Goal: Transaction & Acquisition: Purchase product/service

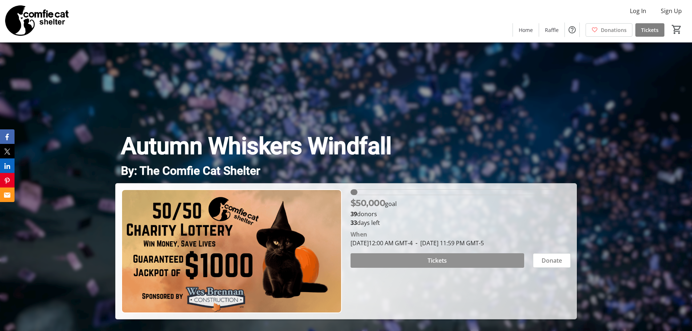
click at [443, 260] on span "Tickets" at bounding box center [436, 260] width 19 height 9
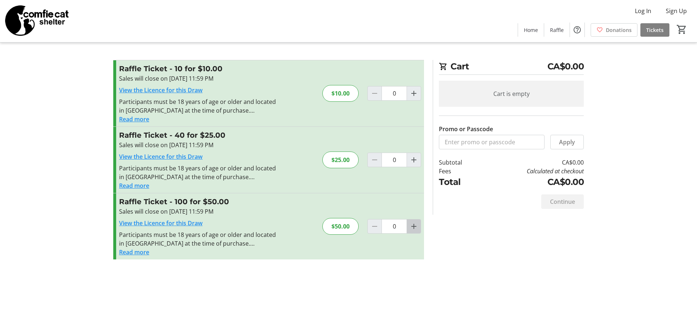
click at [412, 224] on mat-icon "Increment by one" at bounding box center [414, 226] width 9 height 9
type input "1"
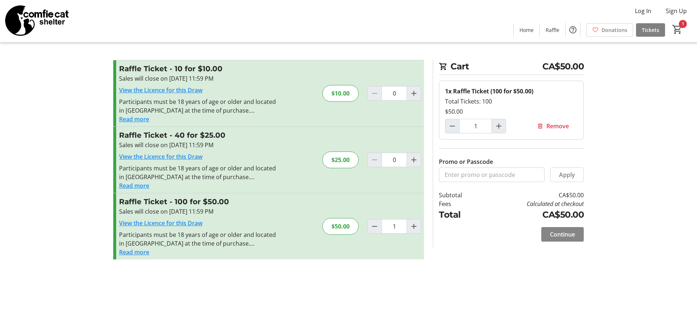
click at [565, 232] on span "Continue" at bounding box center [562, 234] width 25 height 9
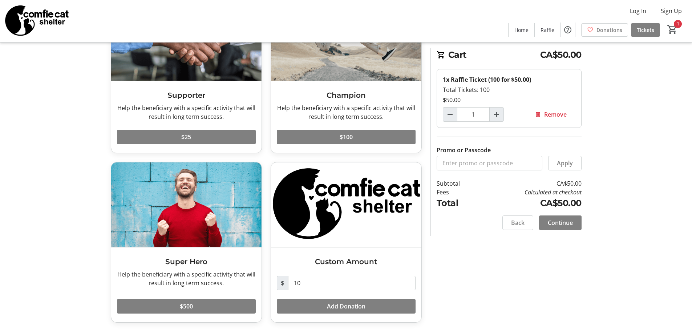
scroll to position [86, 0]
click at [343, 304] on span "Add Donation" at bounding box center [346, 305] width 38 height 9
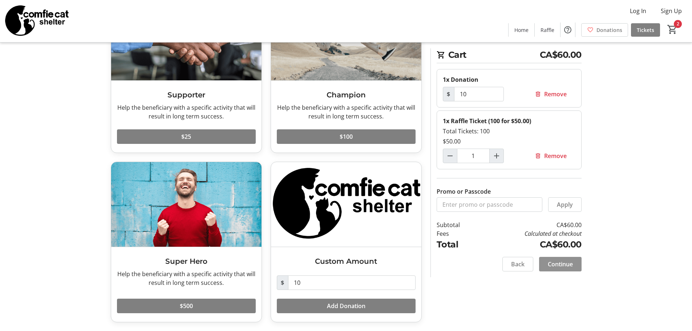
click at [558, 262] on span "Continue" at bounding box center [559, 264] width 25 height 9
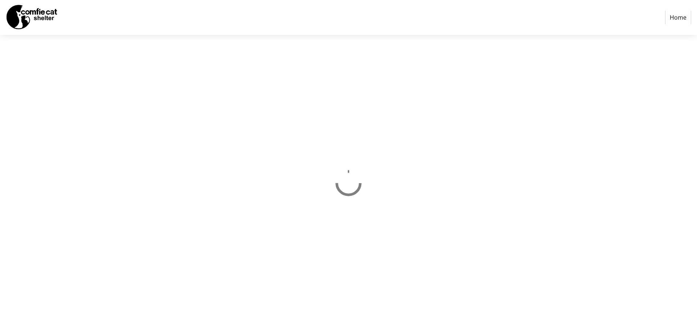
select select "CA"
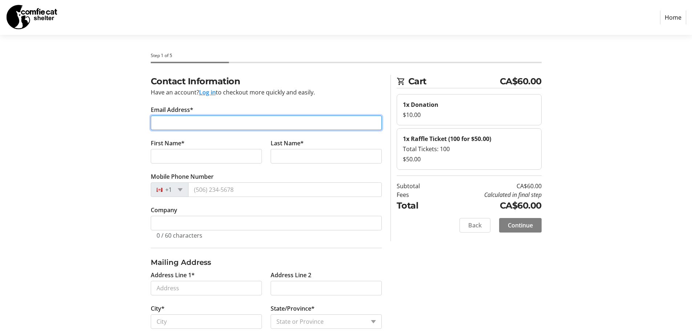
click at [184, 123] on input "Email Address*" at bounding box center [266, 122] width 231 height 15
type input "[EMAIL_ADDRESS][DOMAIN_NAME]"
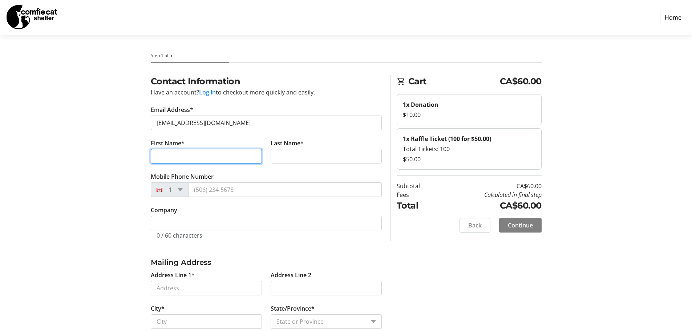
type input "[PERSON_NAME]"
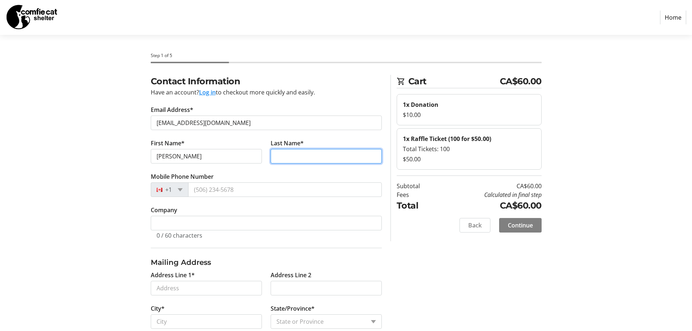
type input "Rybczynski"
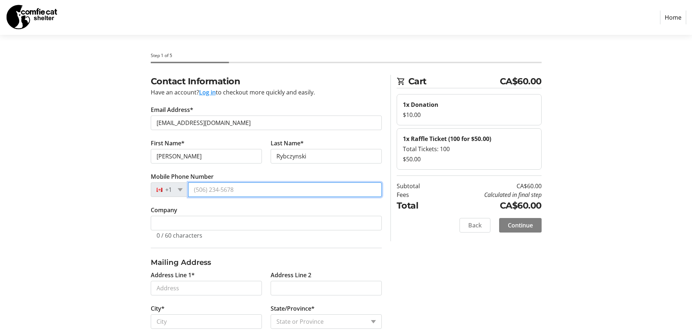
type input "[PHONE_NUMBER]"
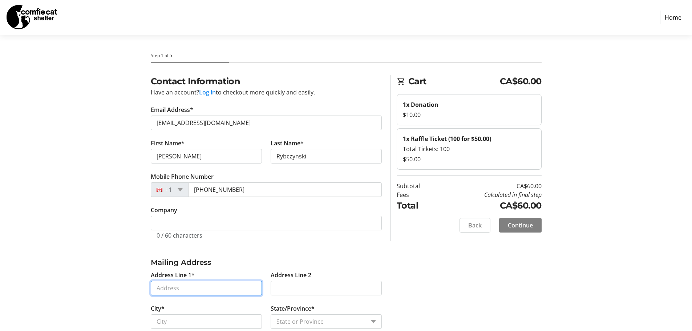
type input "1497 7th Line"
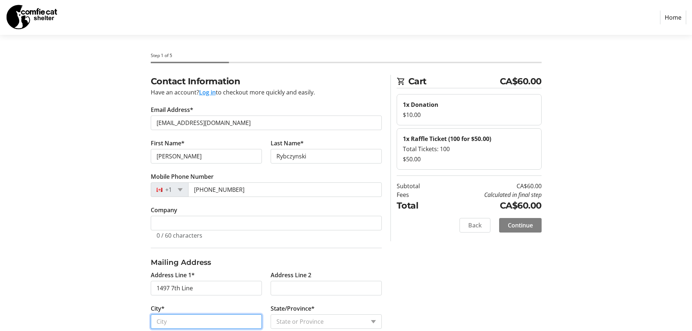
type input "Innisfil"
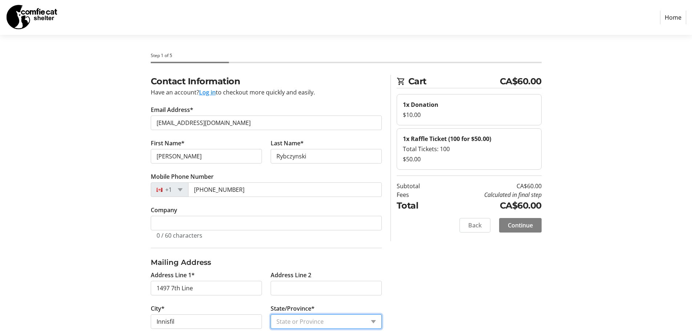
select select "ON"
type input "L9S 4G3"
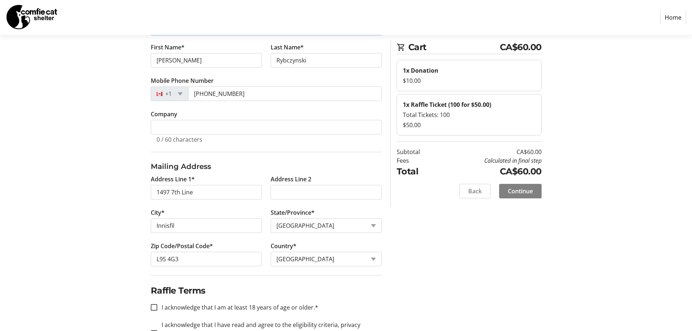
scroll to position [109, 0]
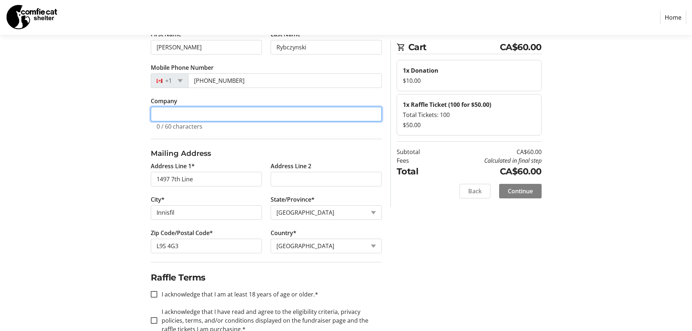
click at [175, 114] on input "Company" at bounding box center [266, 114] width 231 height 15
type input "F"
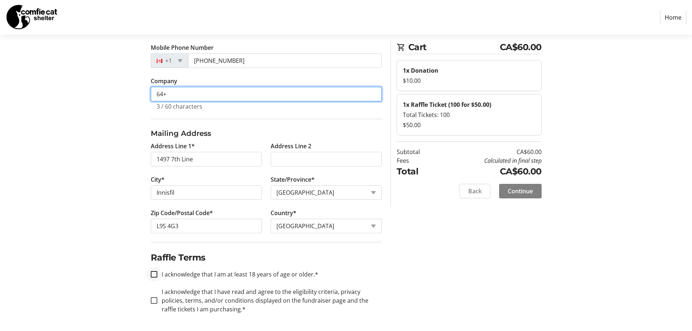
type input "64+"
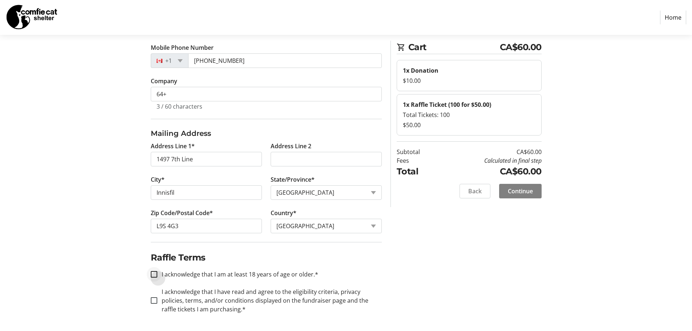
click at [158, 276] on div at bounding box center [153, 273] width 17 height 17
checkbox input "true"
click at [155, 300] on input "I acknowledge that I have read and agree to the eligibility criteria, privacy p…" at bounding box center [154, 300] width 7 height 7
checkbox input "true"
click at [522, 190] on span "Continue" at bounding box center [520, 191] width 25 height 9
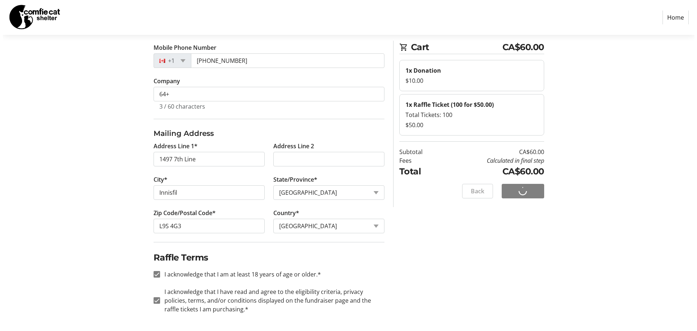
scroll to position [0, 0]
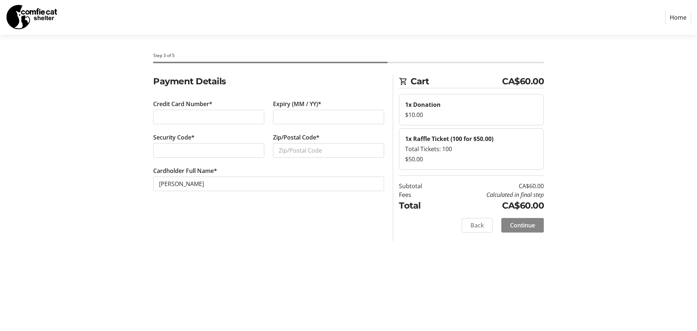
click at [527, 225] on span "Continue" at bounding box center [522, 225] width 25 height 9
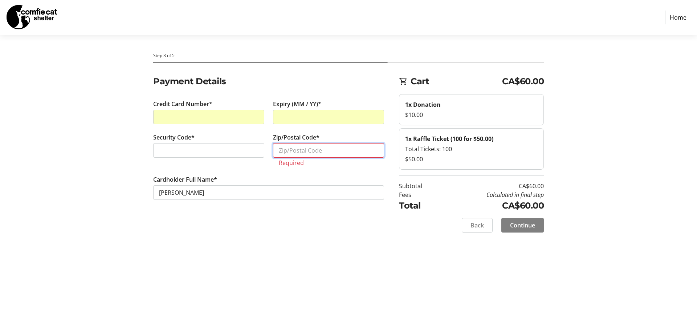
click at [308, 151] on input "Zip/Postal Code*" at bounding box center [328, 150] width 111 height 15
type input "L9S4G3"
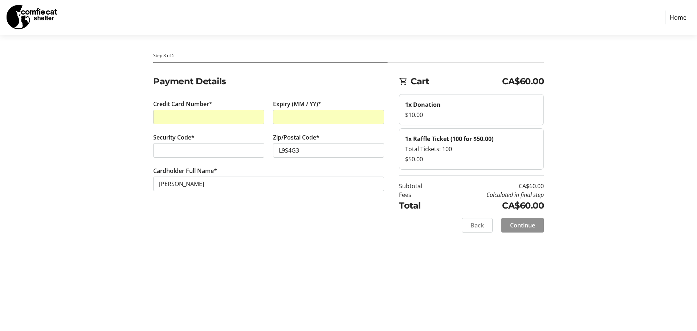
click at [522, 224] on span "Continue" at bounding box center [522, 225] width 25 height 9
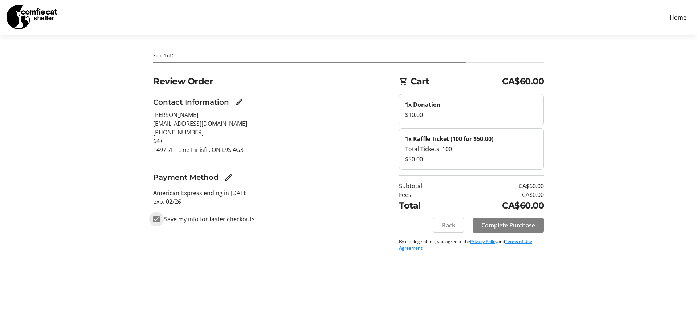
click at [155, 219] on input "Save my info for faster checkouts" at bounding box center [156, 219] width 7 height 7
checkbox input "false"
click at [511, 224] on span "Complete Purchase" at bounding box center [508, 225] width 54 height 9
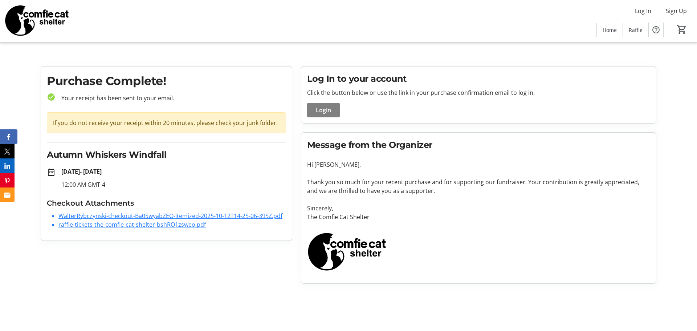
click at [10, 135] on icon "Facebook" at bounding box center [8, 137] width 3 height 7
